Goal: Information Seeking & Learning: Find specific page/section

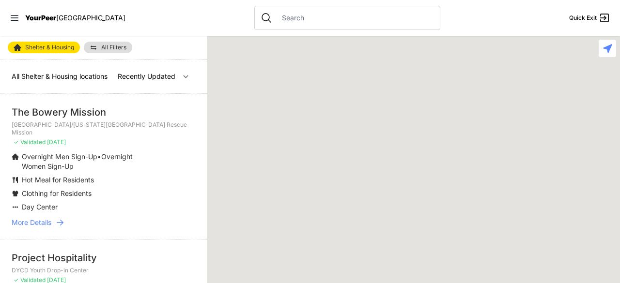
select select "recentlyUpdated"
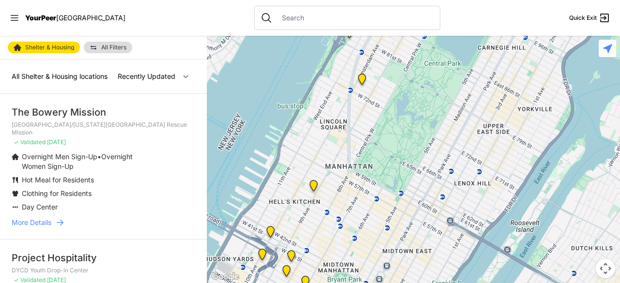
drag, startPoint x: 420, startPoint y: 215, endPoint x: 449, endPoint y: 64, distance: 153.9
click at [449, 64] on div at bounding box center [413, 159] width 413 height 247
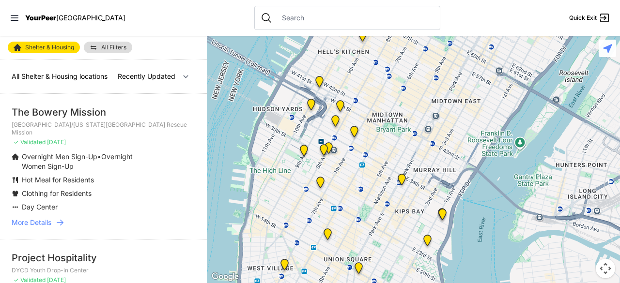
drag, startPoint x: 351, startPoint y: 234, endPoint x: 396, endPoint y: 83, distance: 157.7
click at [396, 83] on div at bounding box center [413, 159] width 413 height 247
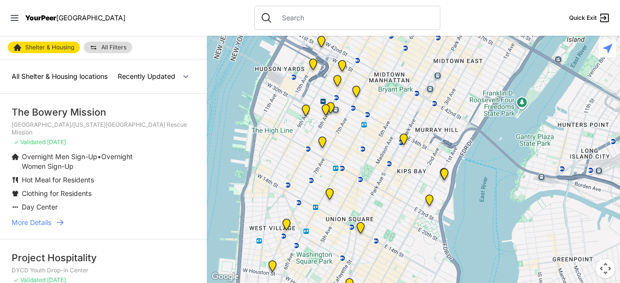
drag, startPoint x: 385, startPoint y: 204, endPoint x: 386, endPoint y: 165, distance: 39.2
click at [386, 165] on div at bounding box center [413, 159] width 413 height 247
click at [360, 228] on img "Headquarters" at bounding box center [360, 229] width 12 height 15
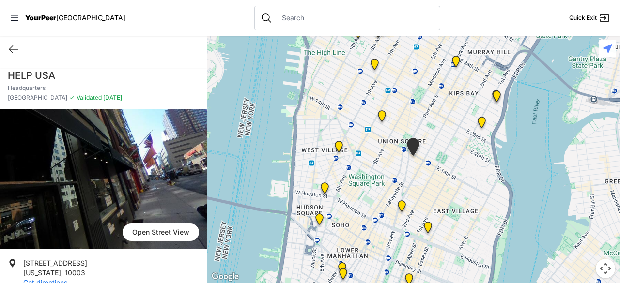
click at [482, 118] on img "Margaret Cochran Corbin VA Campus, Veteran's Hospital" at bounding box center [482, 124] width 12 height 15
